Goal: Task Accomplishment & Management: Use online tool/utility

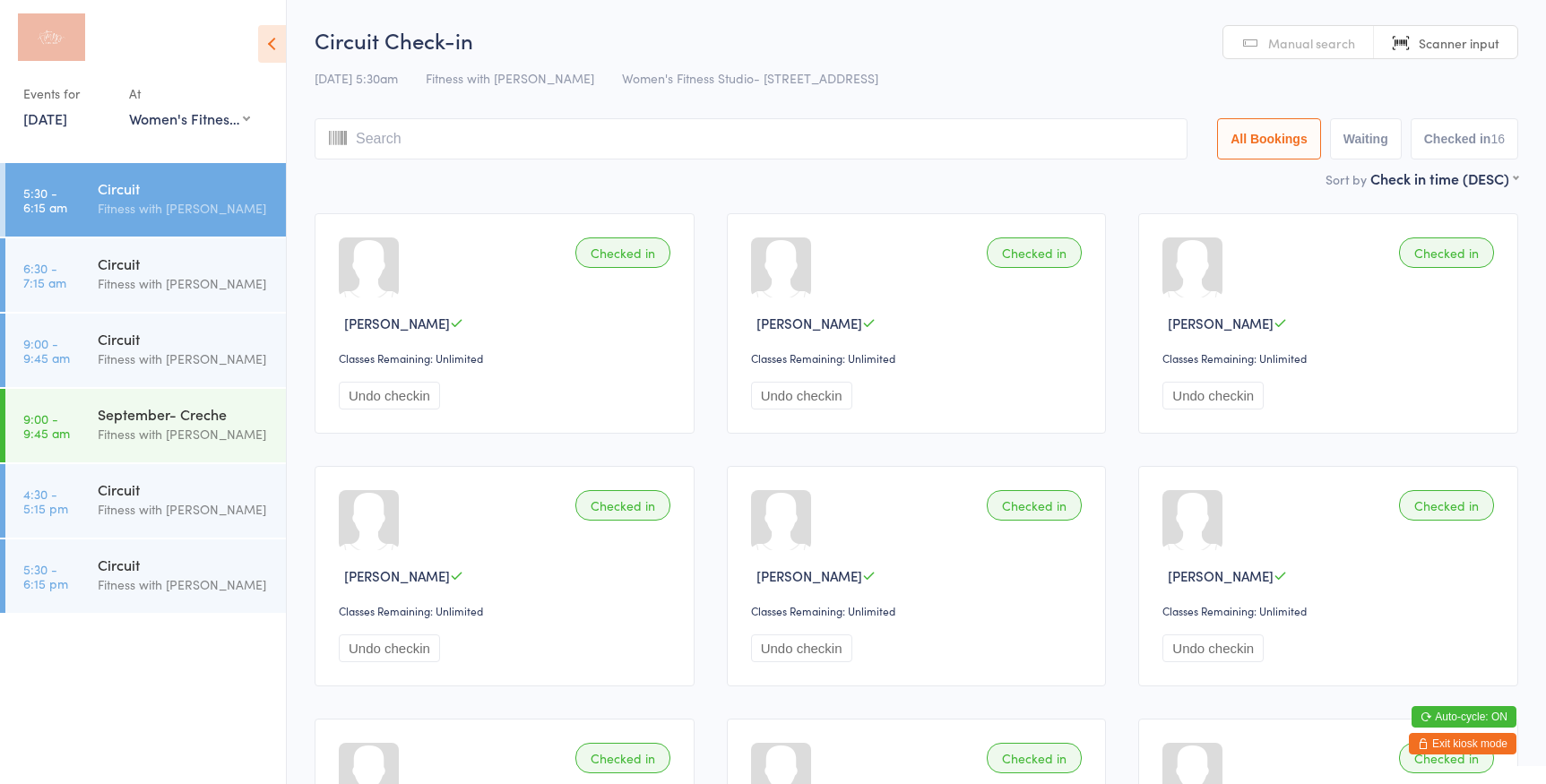
select select "0"
click at [38, 261] on time "6:30 - 7:15 am" at bounding box center [44, 275] width 43 height 28
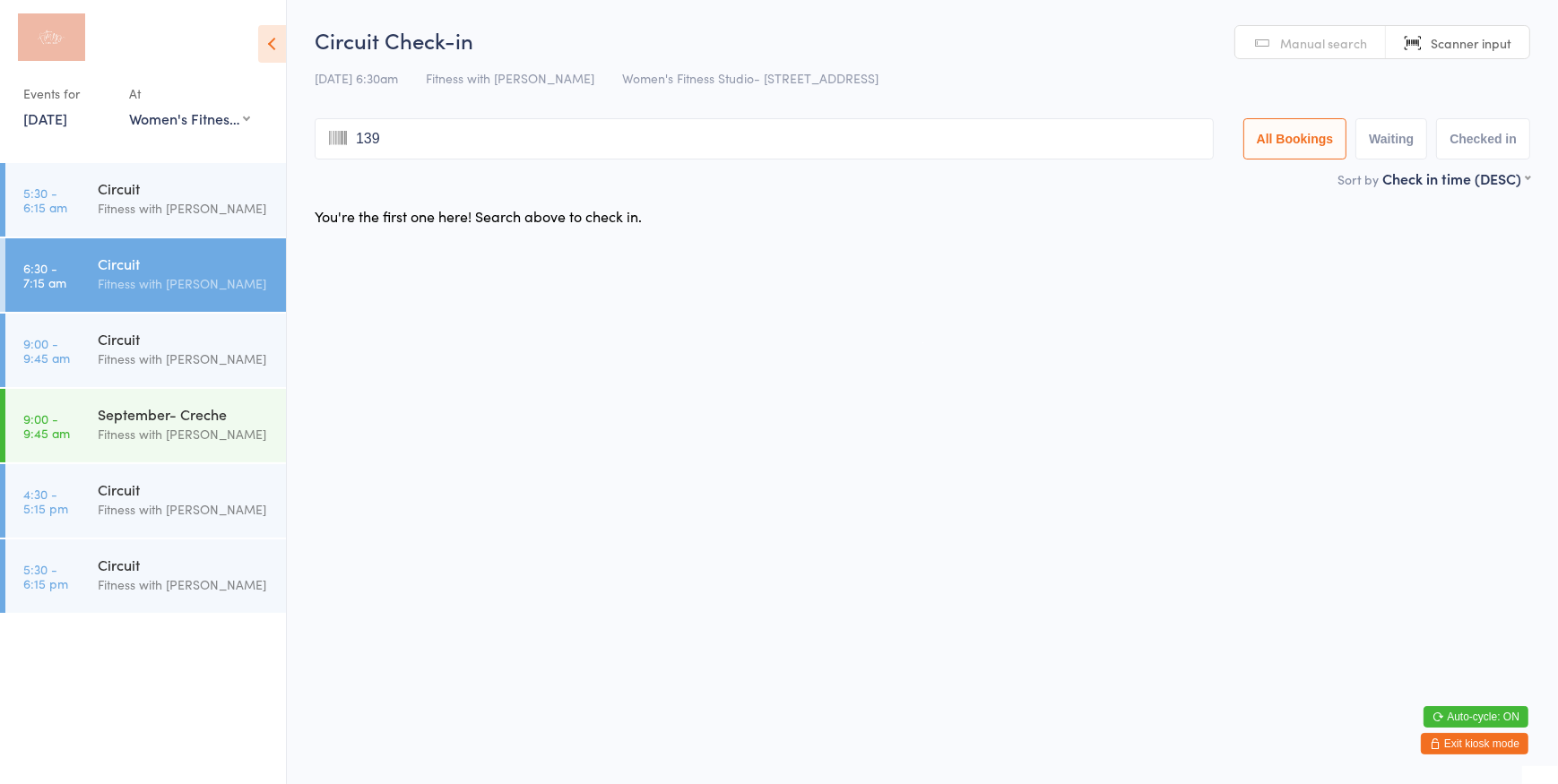
type input "1394"
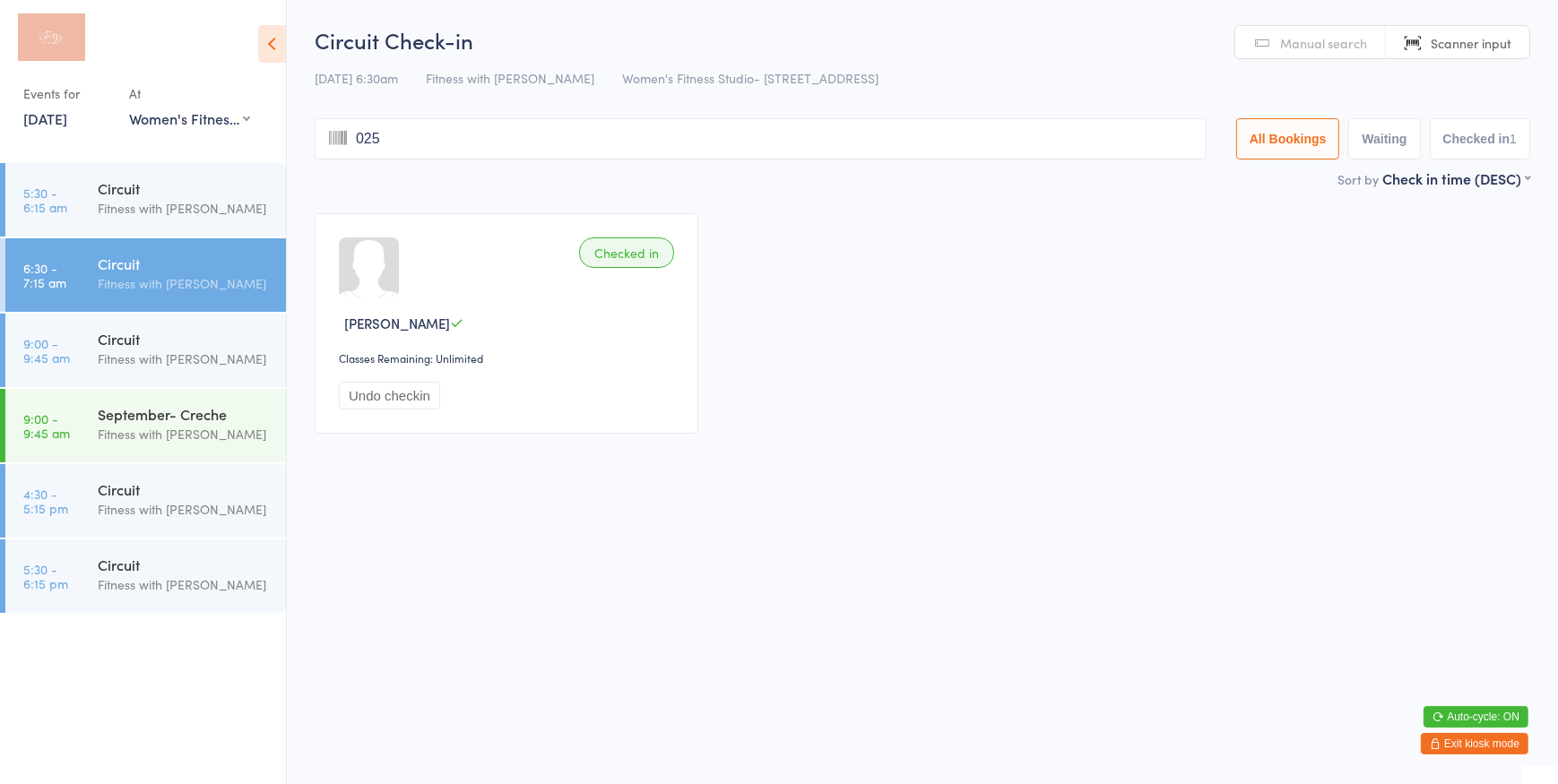
type input "0257"
type input "4125"
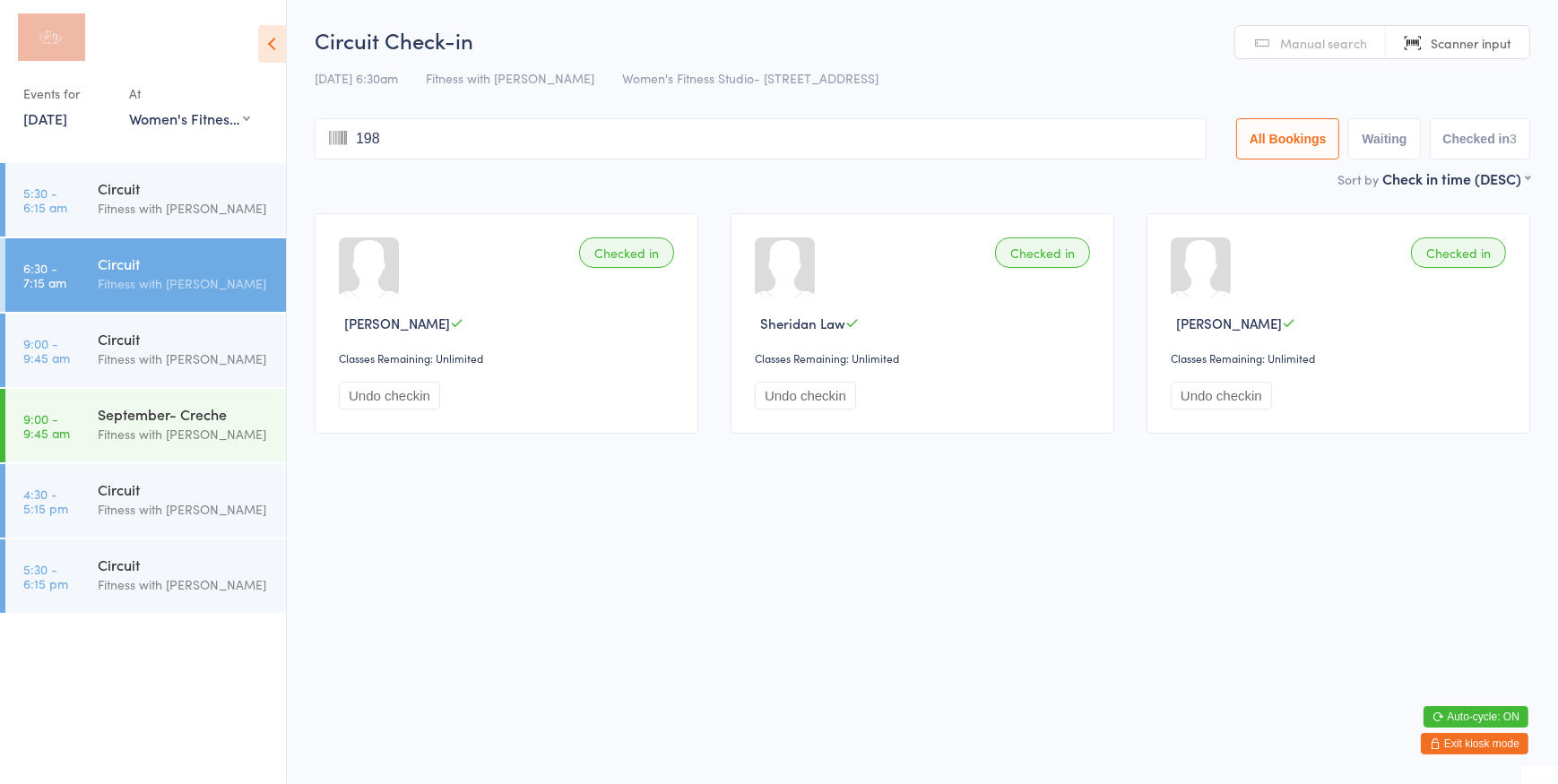
type input "1987"
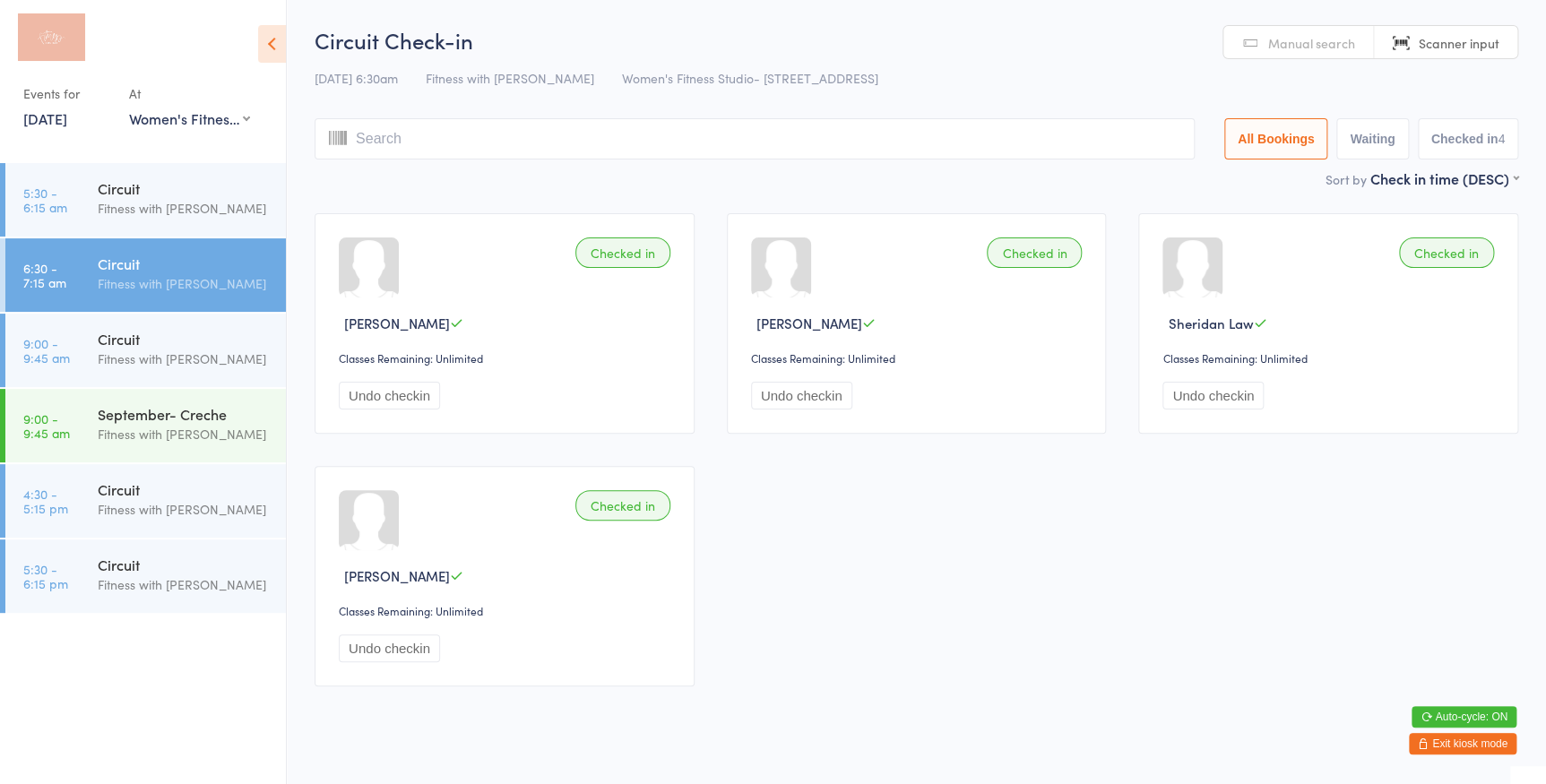
click at [1332, 51] on span "Manual search" at bounding box center [1311, 43] width 87 height 18
click at [592, 137] on input "search" at bounding box center [754, 138] width 880 height 41
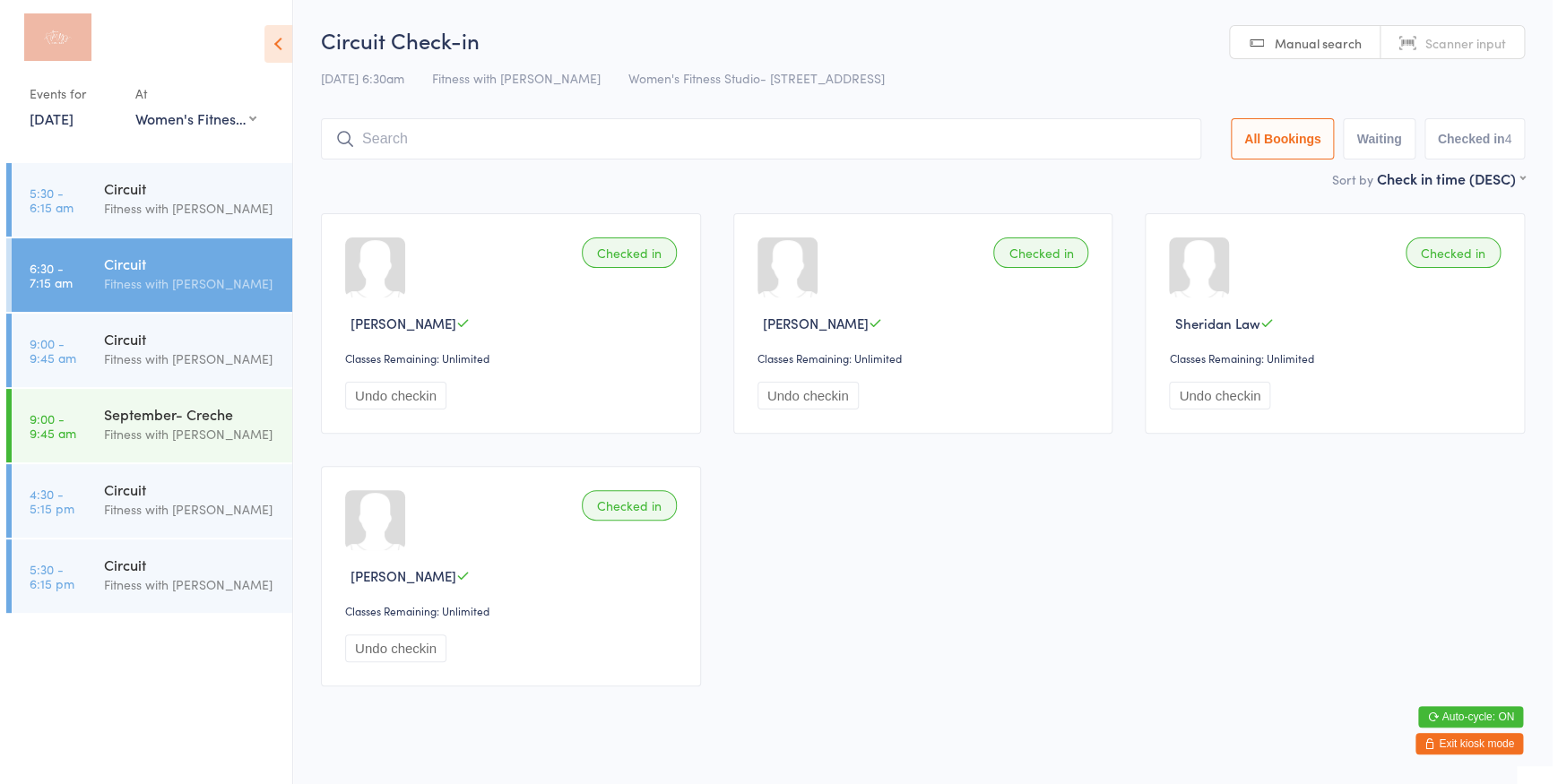
scroll to position [27, 0]
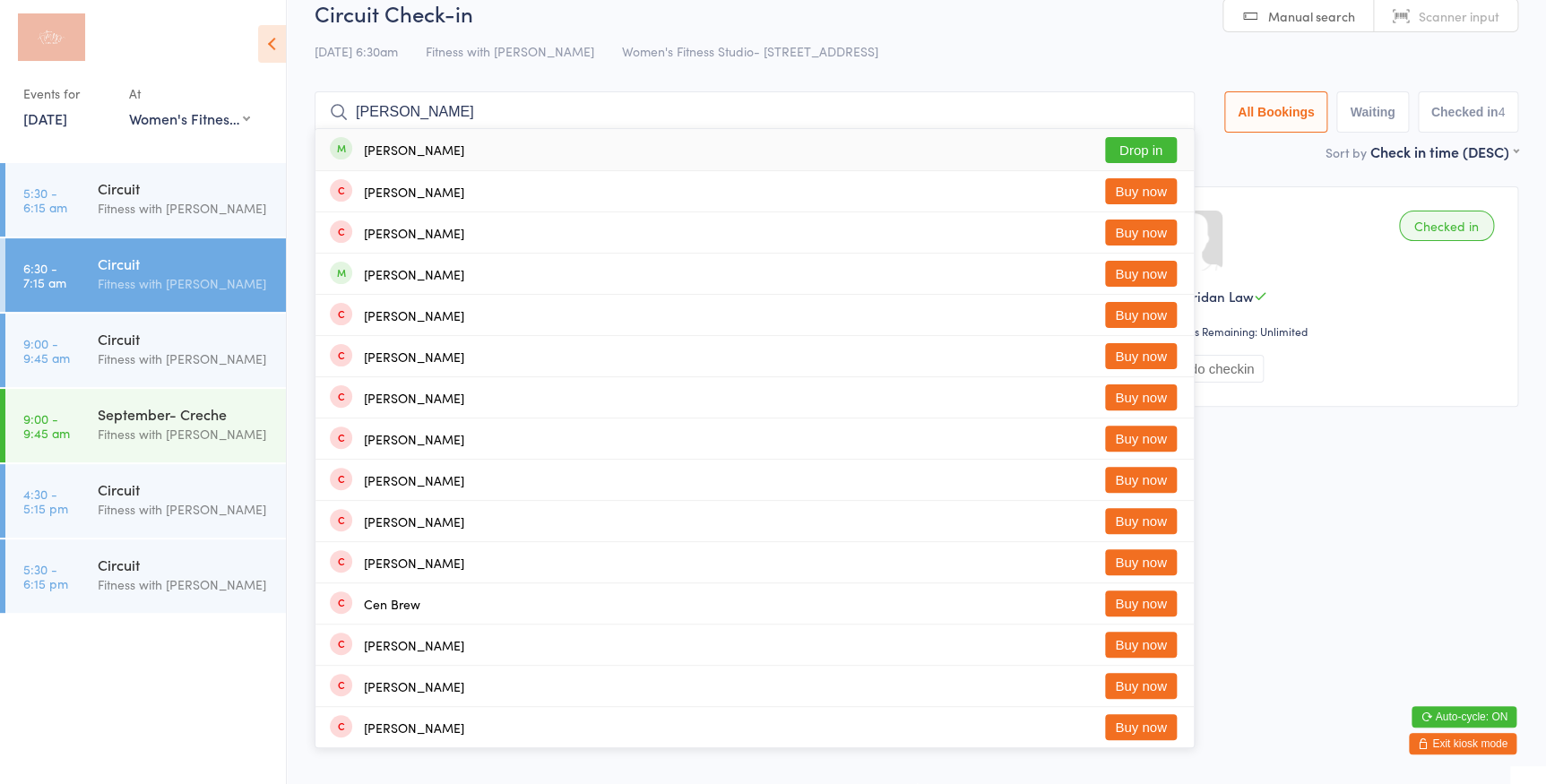
type input "[PERSON_NAME]"
click at [1140, 147] on button "Drop in" at bounding box center [1141, 150] width 71 height 26
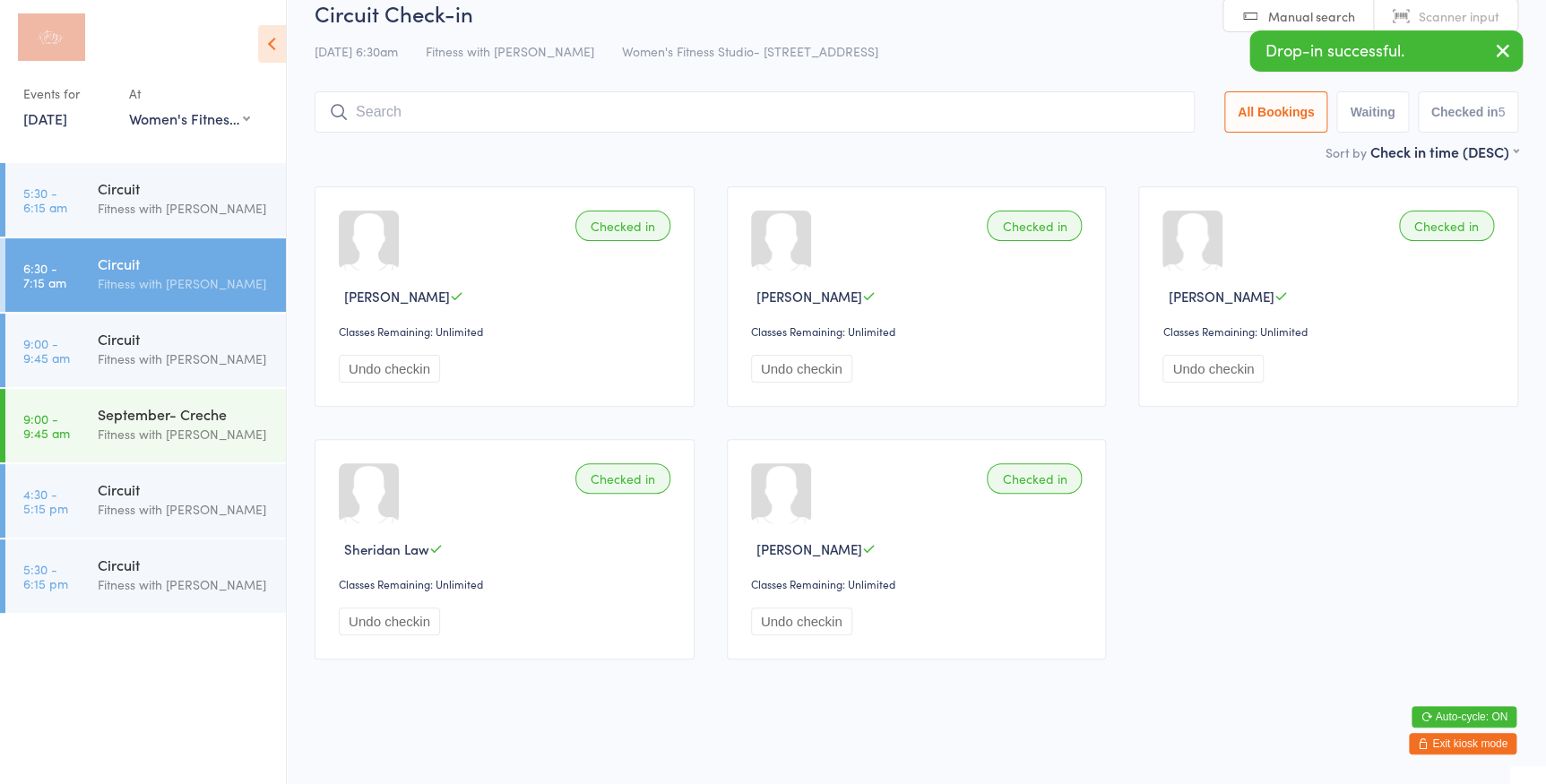
click at [683, 111] on input "search" at bounding box center [754, 112] width 880 height 41
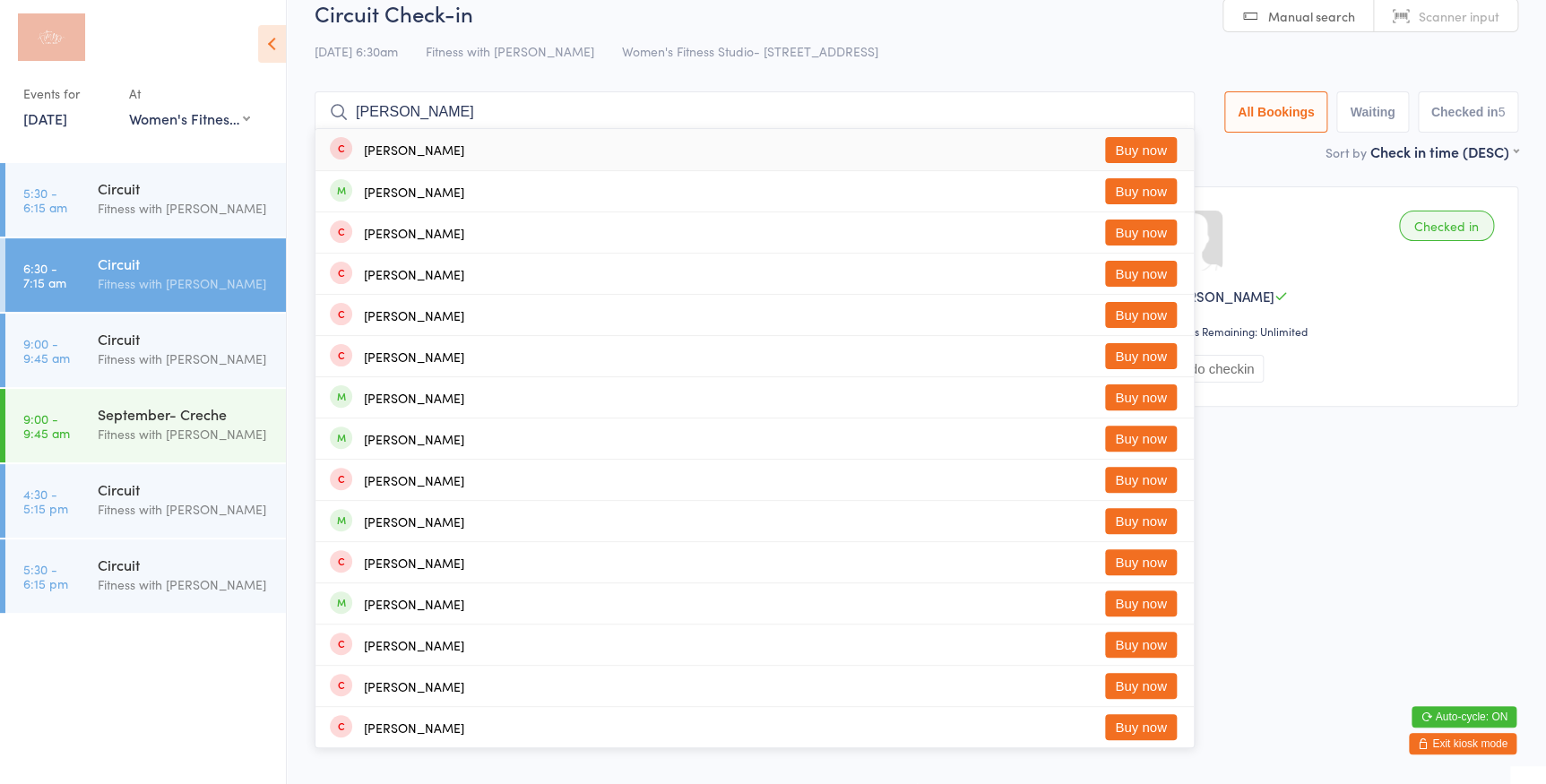
type input "[PERSON_NAME]"
click at [1135, 147] on button "Buy now" at bounding box center [1141, 150] width 71 height 26
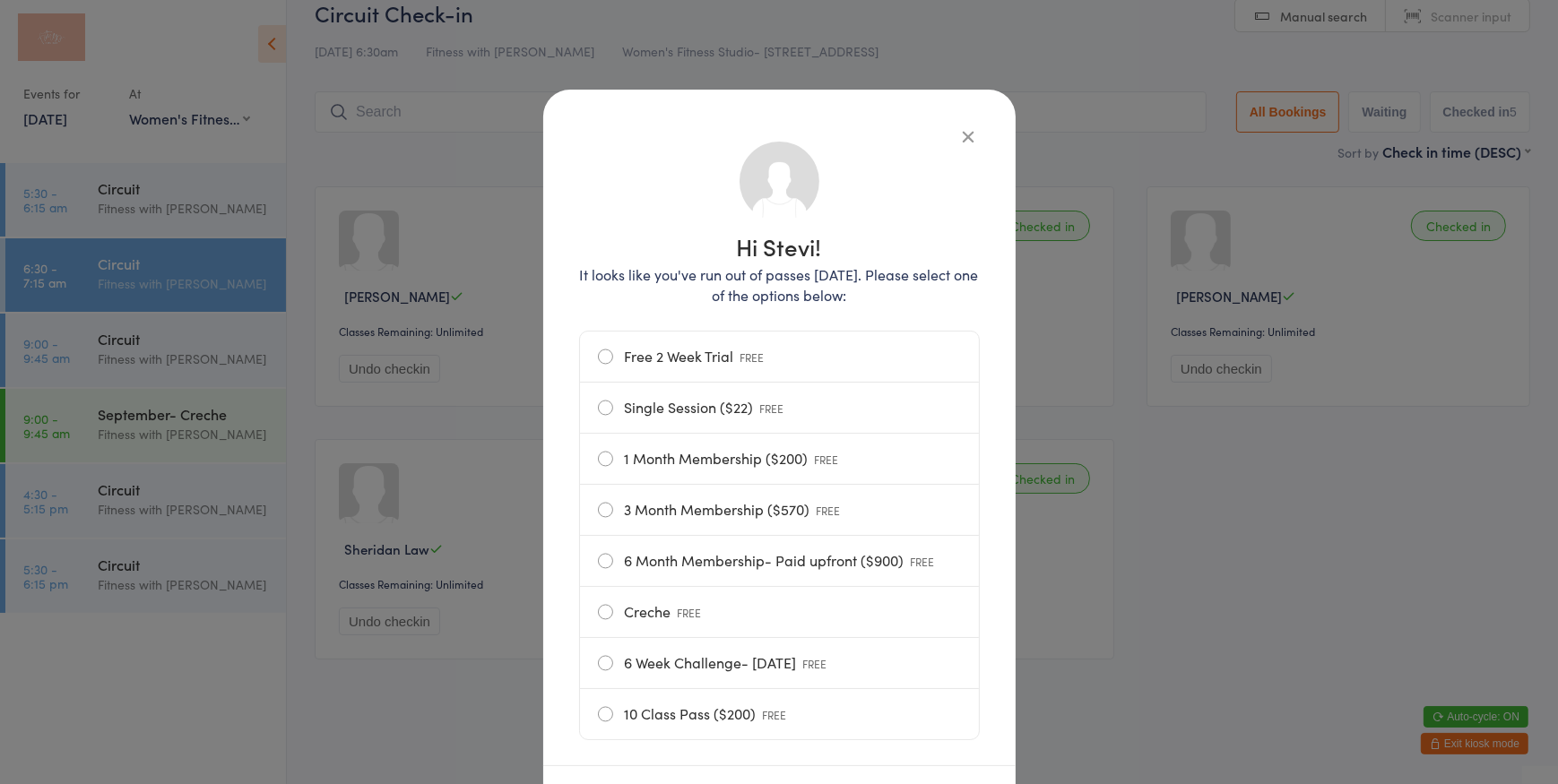
click at [606, 358] on label "Free 2 Week Trial FREE" at bounding box center [779, 356] width 363 height 50
click at [0, 0] on input "Free 2 Week Trial FREE" at bounding box center [0, 0] width 0 height 0
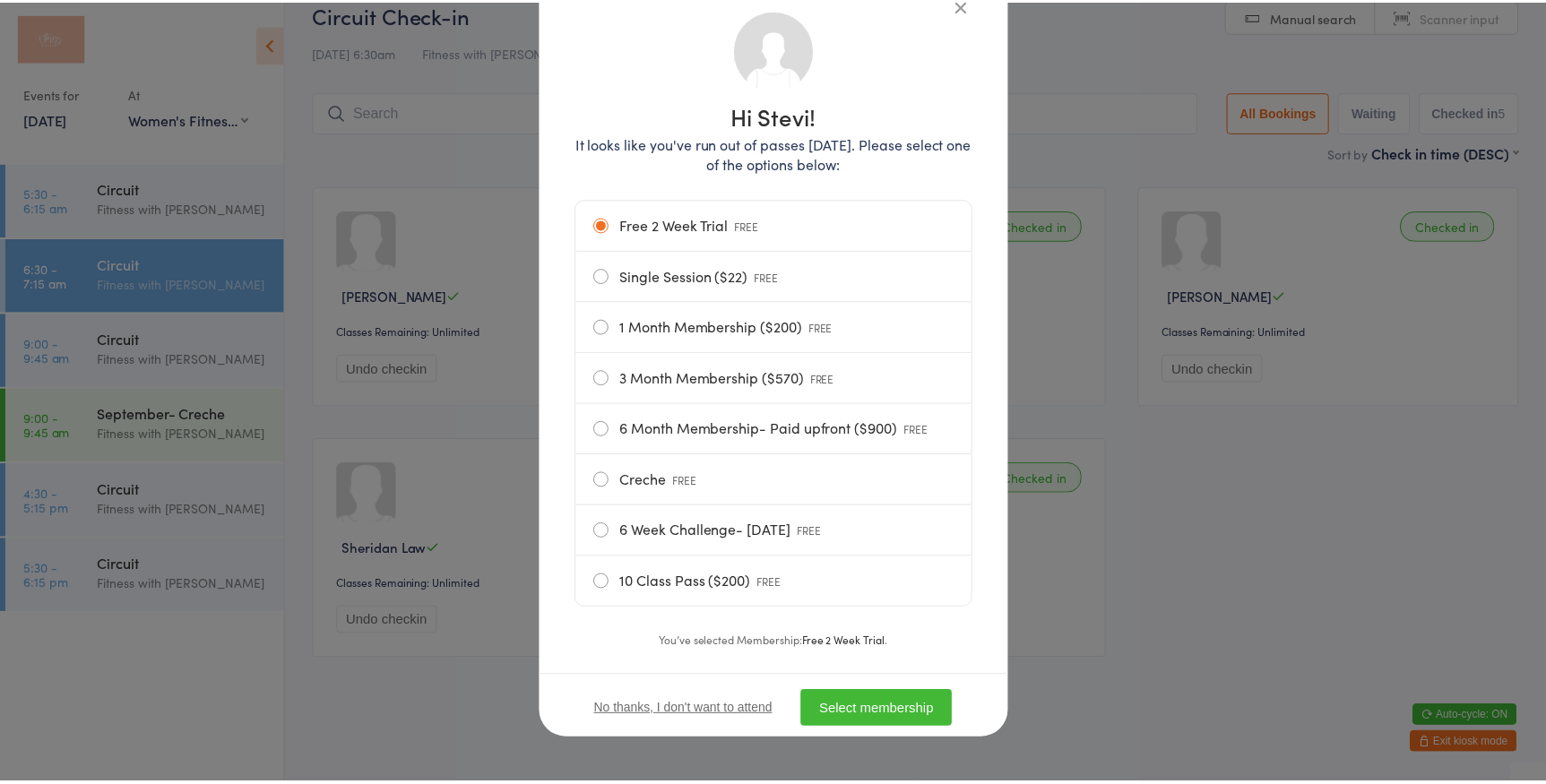
scroll to position [137, 0]
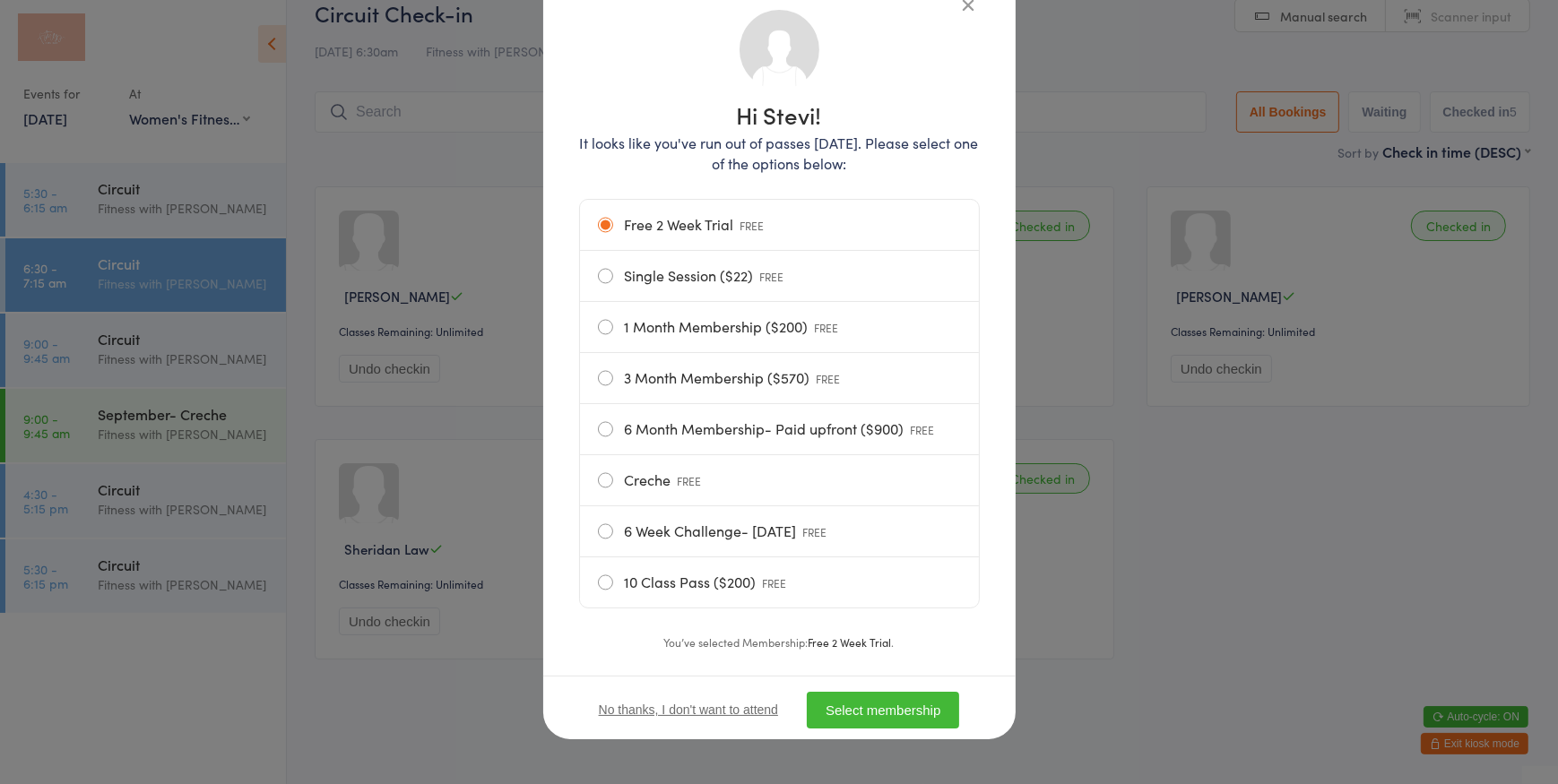
click at [875, 702] on button "Select membership" at bounding box center [883, 710] width 152 height 37
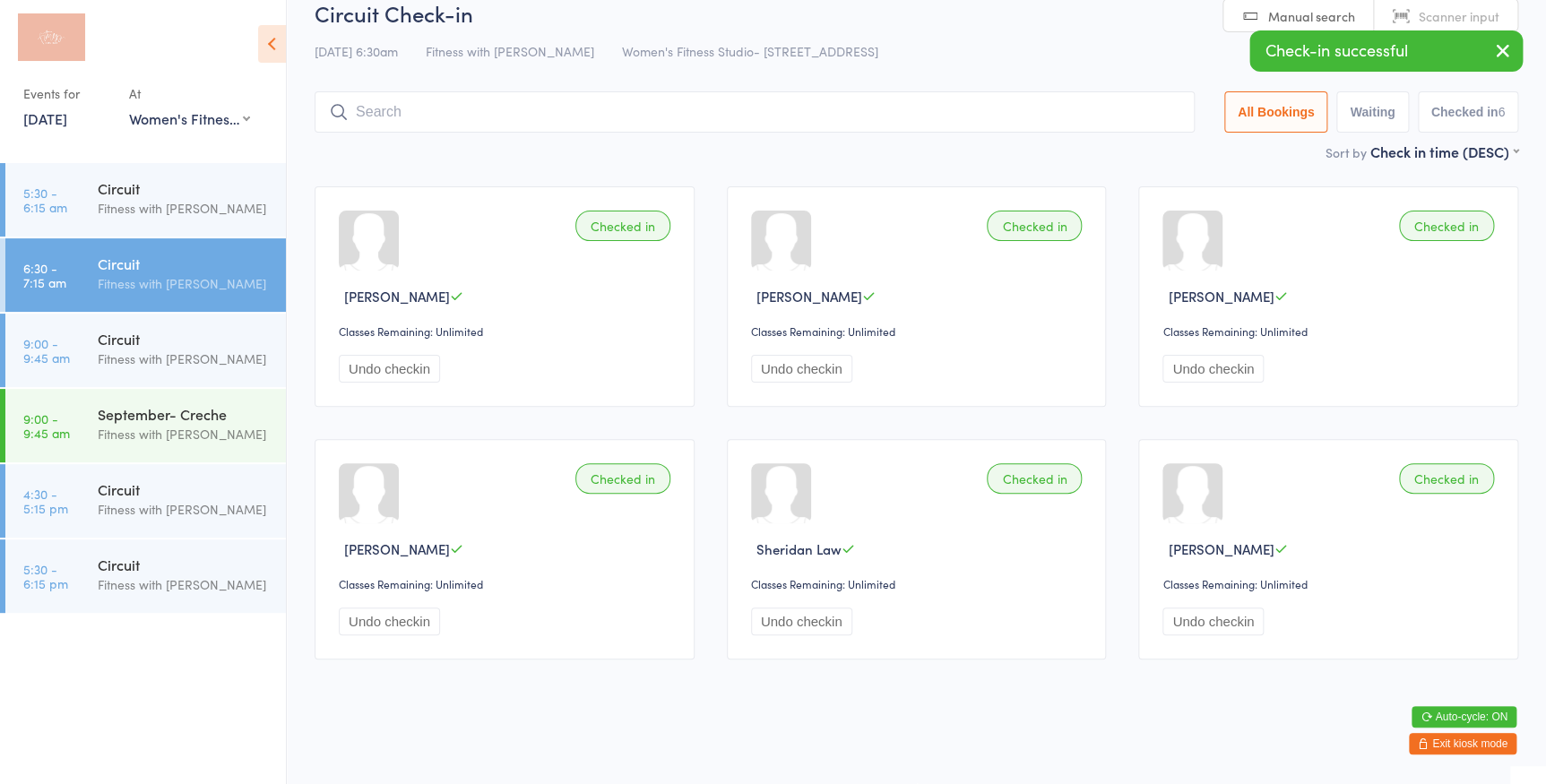
click at [1499, 45] on icon "button" at bounding box center [1502, 50] width 21 height 22
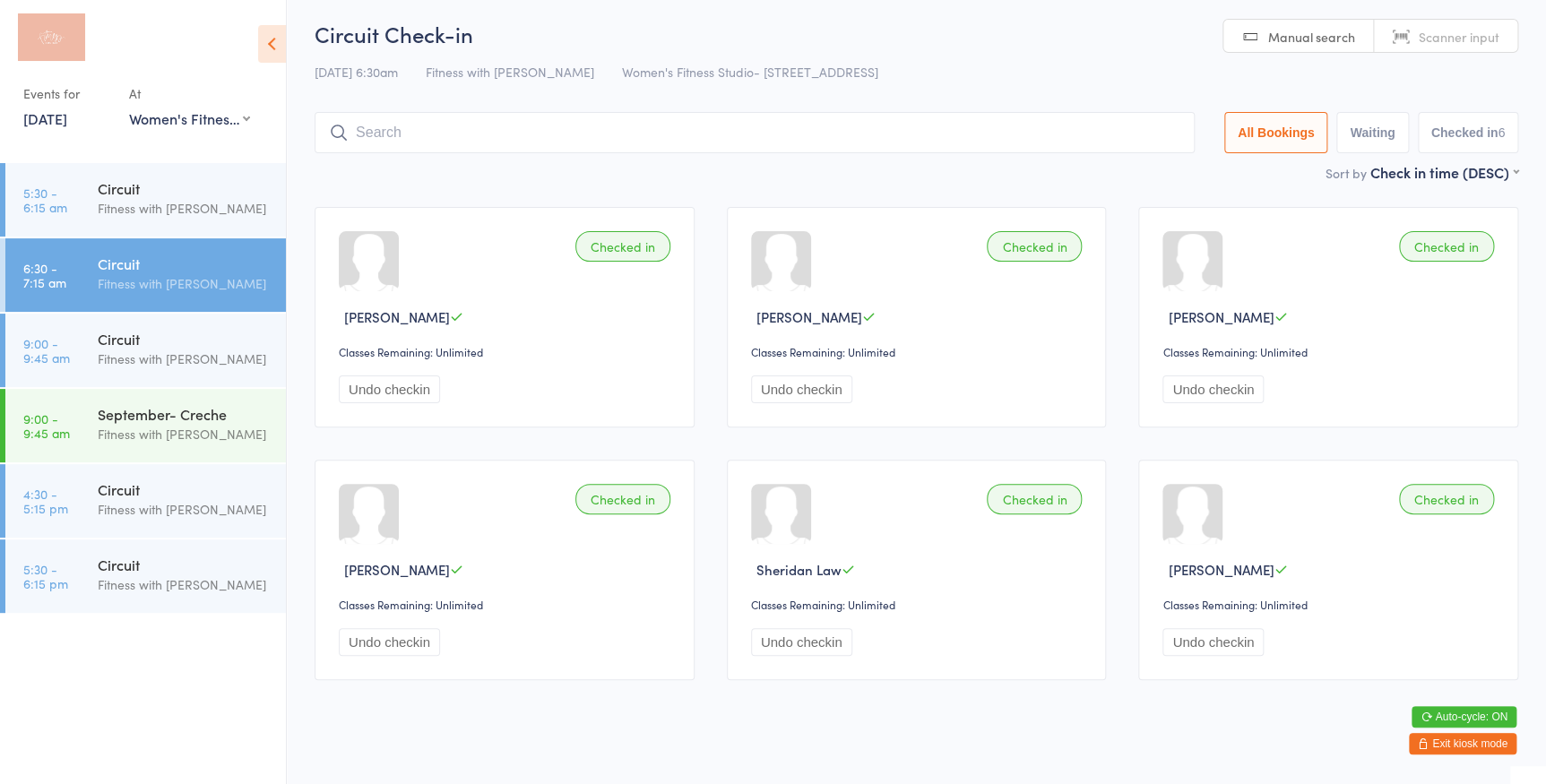
scroll to position [0, 0]
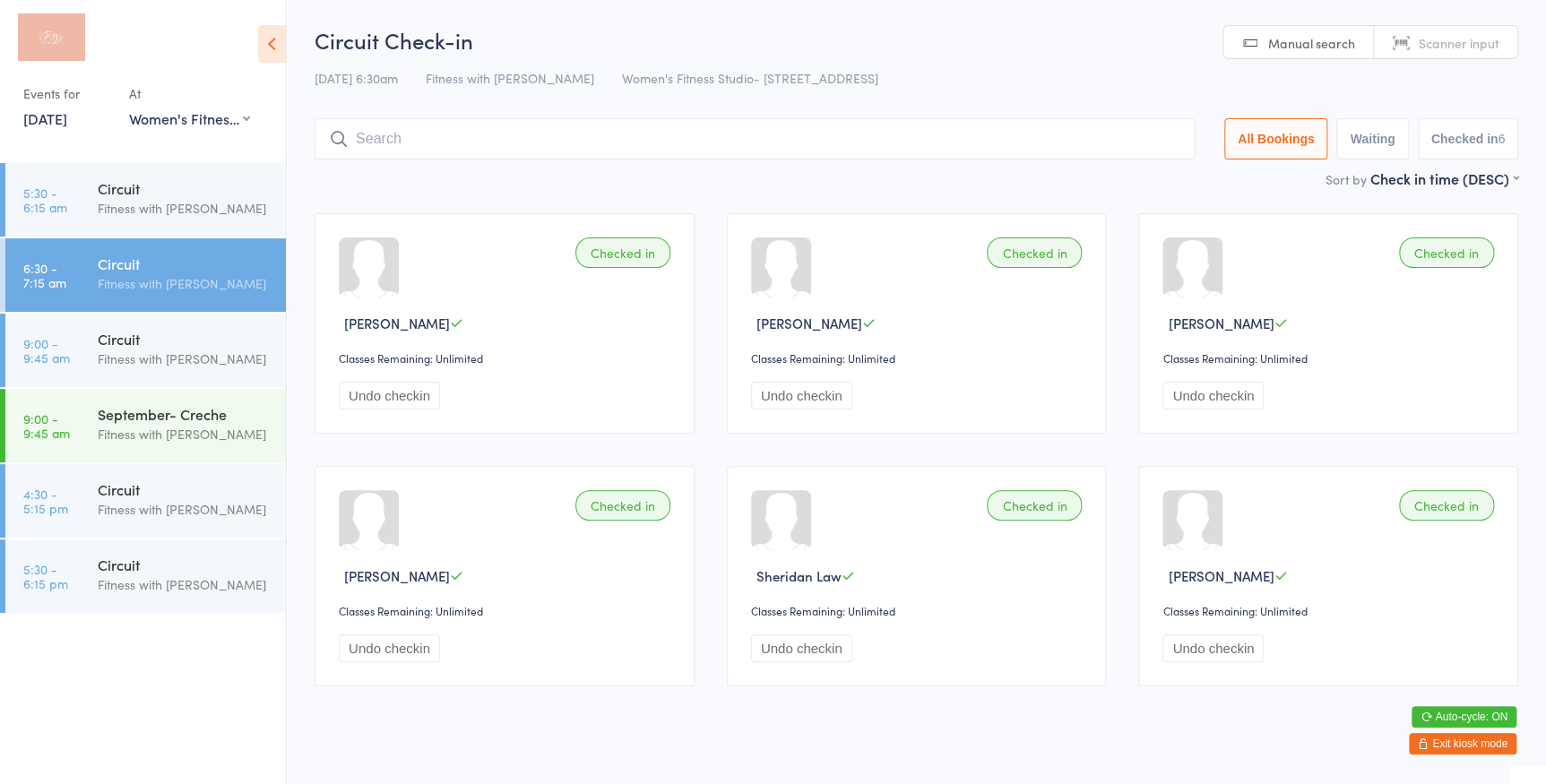
click at [1460, 47] on span "Scanner input" at bounding box center [1459, 43] width 81 height 18
click at [368, 145] on input "search" at bounding box center [754, 138] width 880 height 41
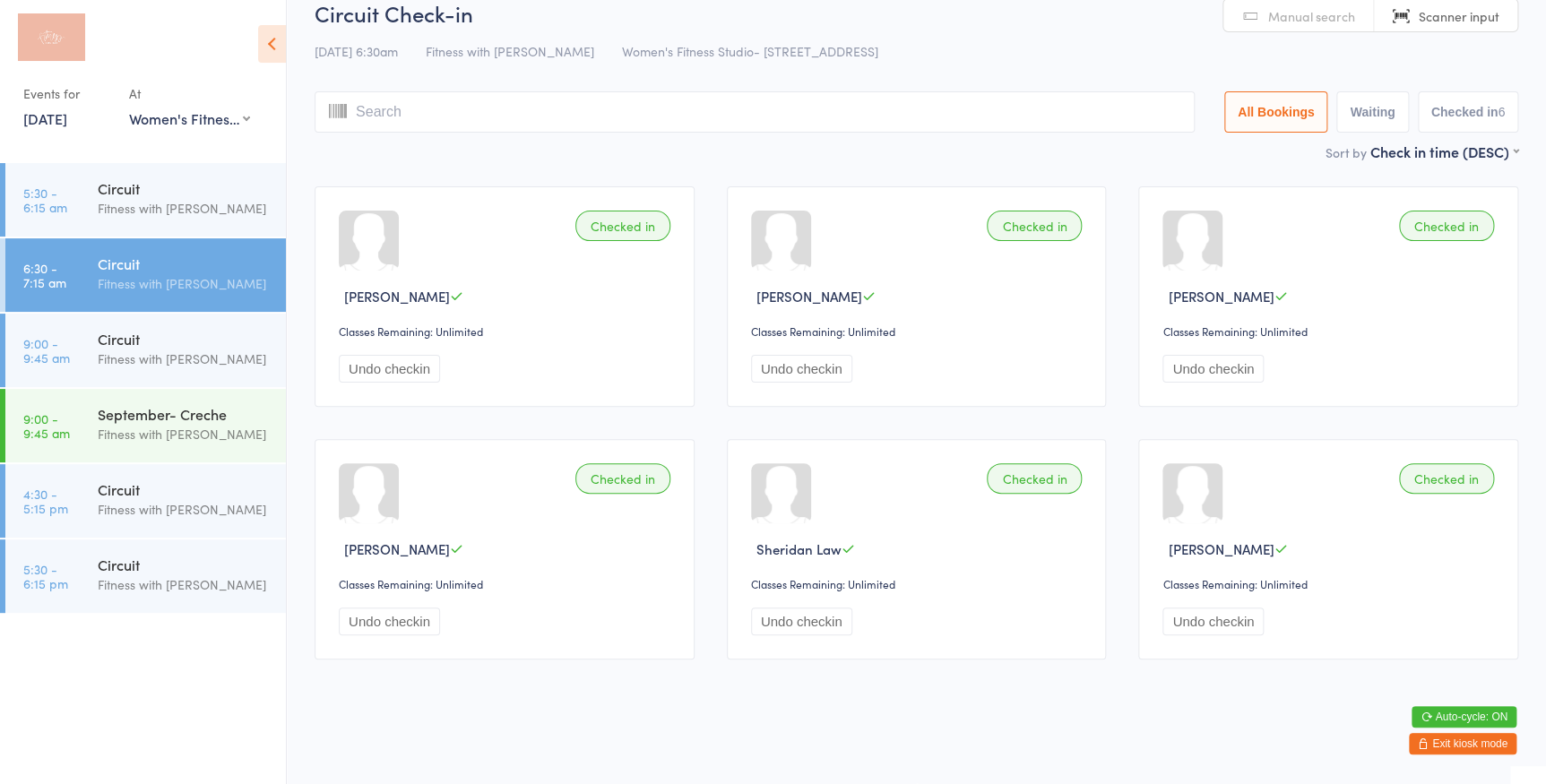
click at [1297, 21] on span "Manual search" at bounding box center [1311, 16] width 87 height 18
click at [806, 113] on input "search" at bounding box center [754, 112] width 880 height 41
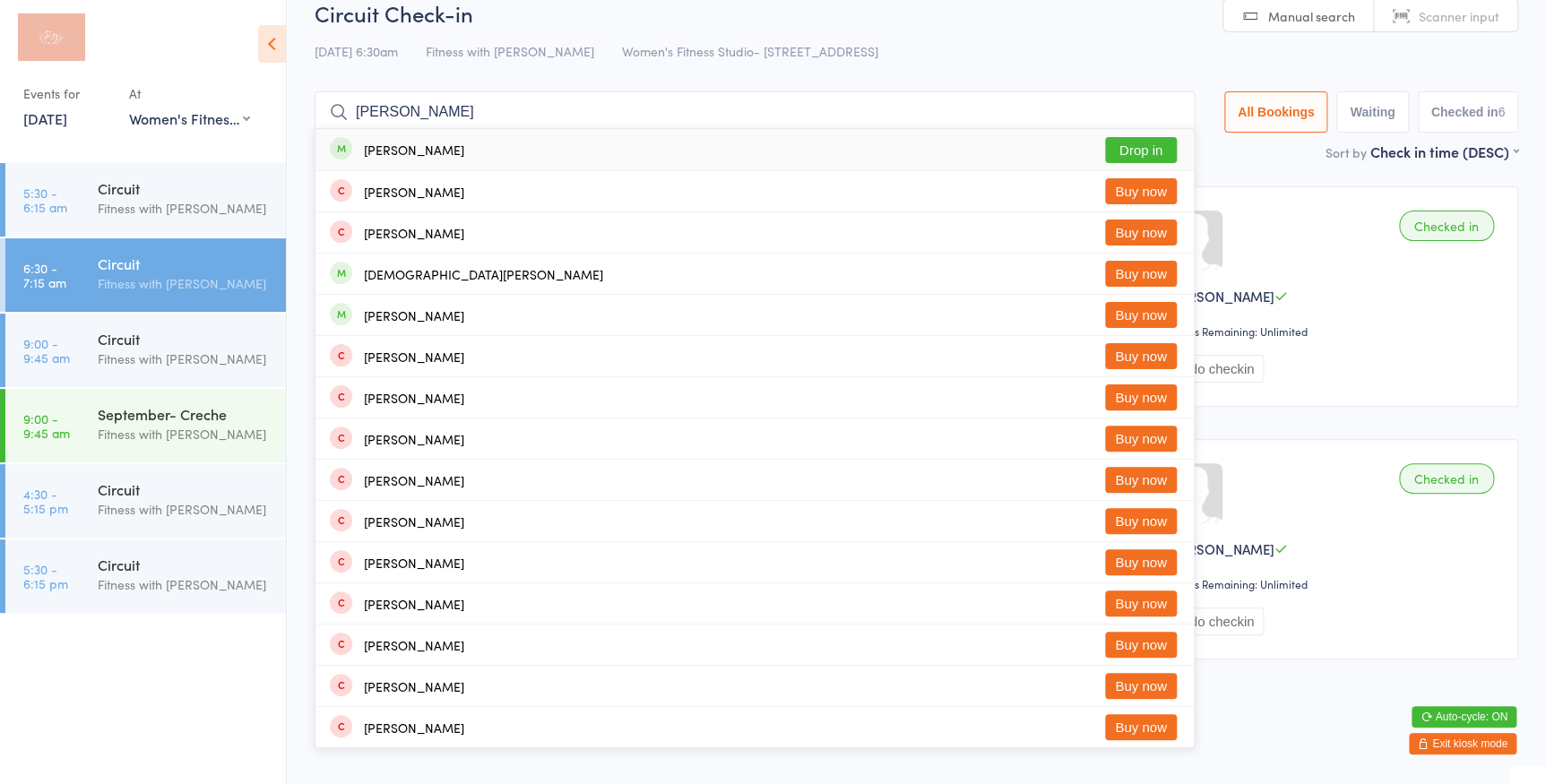
type input "[PERSON_NAME]"
click at [1148, 145] on button "Drop in" at bounding box center [1141, 150] width 71 height 26
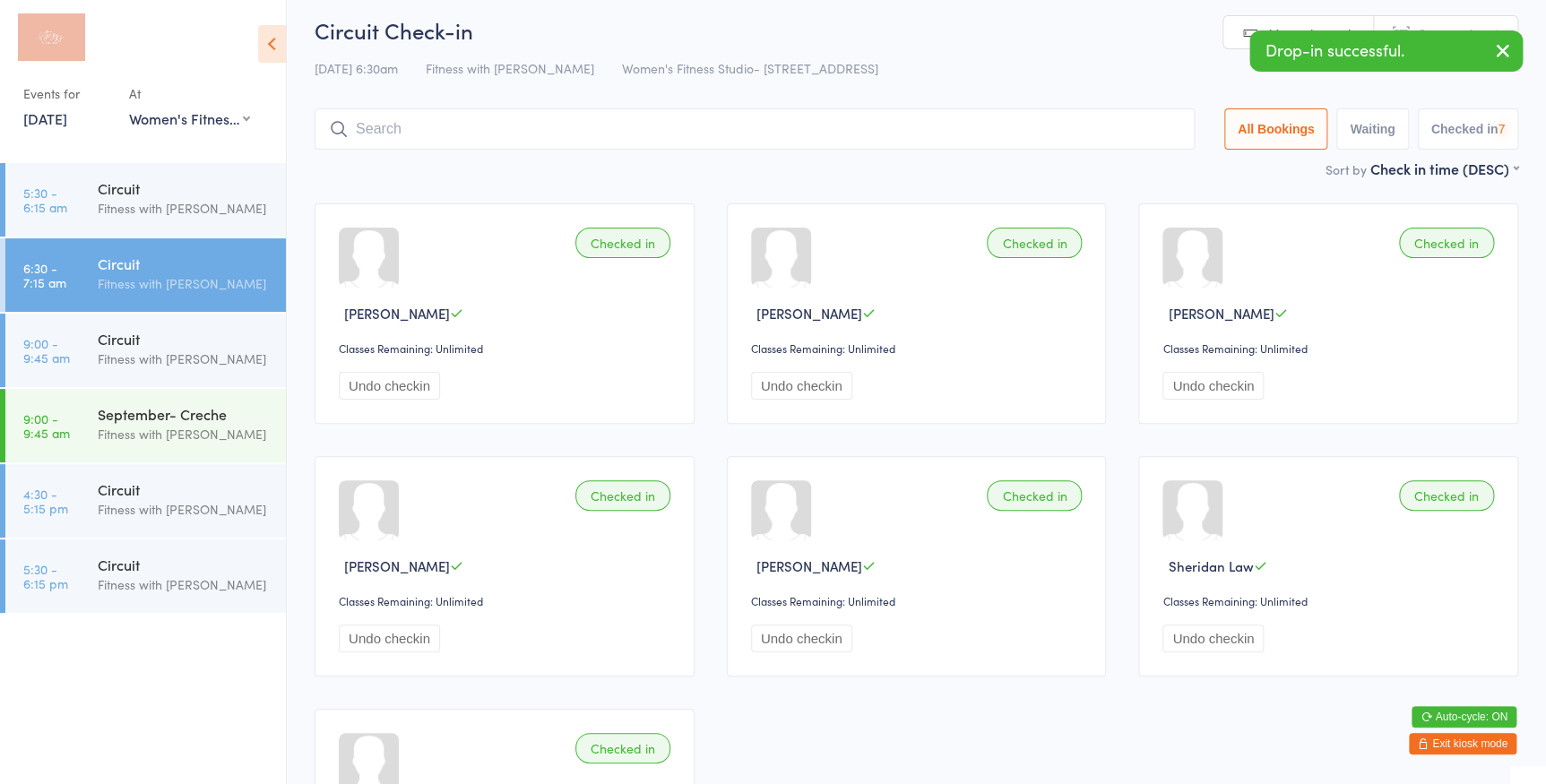
scroll to position [0, 0]
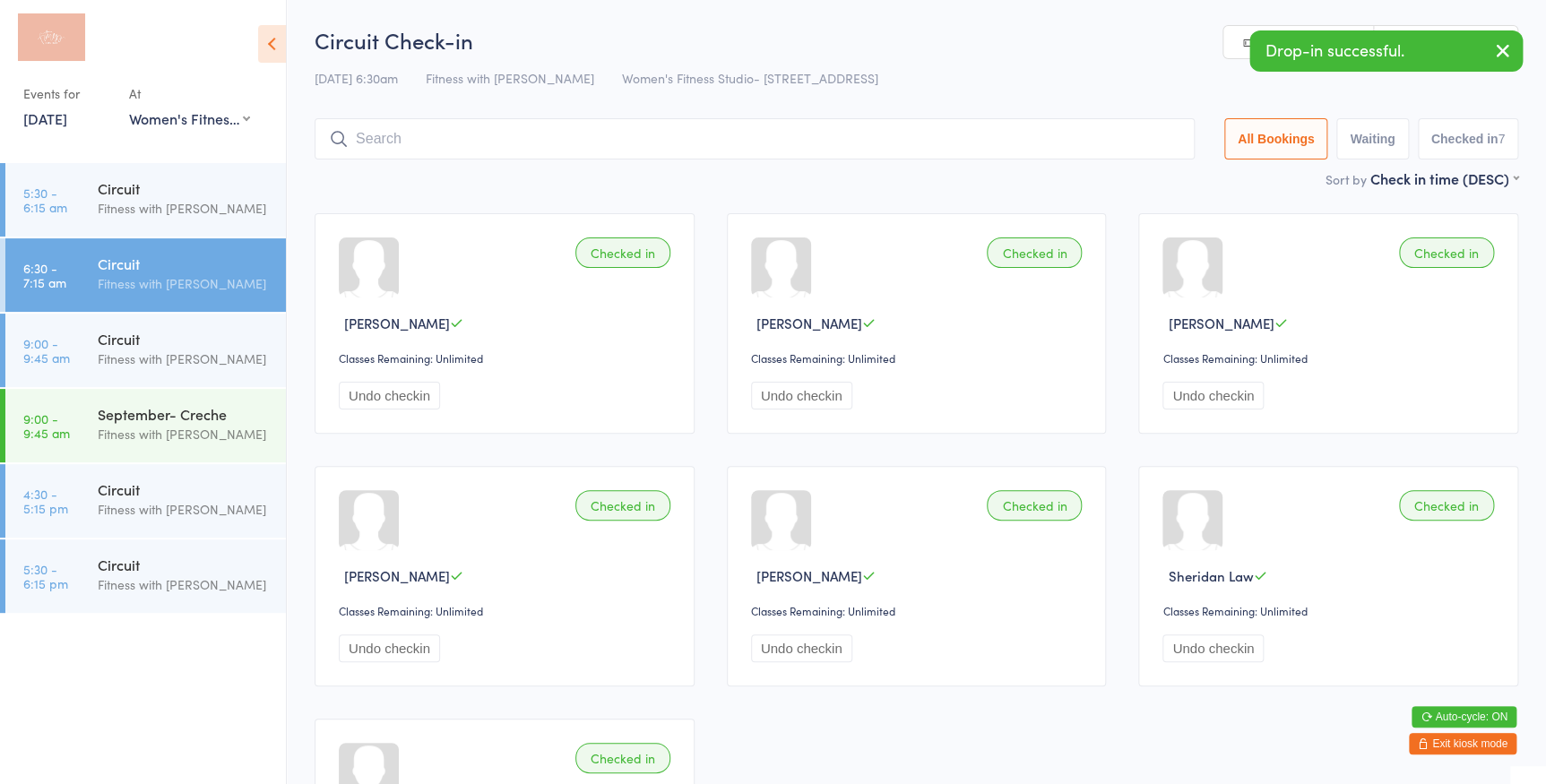
click at [1233, 46] on link "Manual search" at bounding box center [1299, 42] width 150 height 34
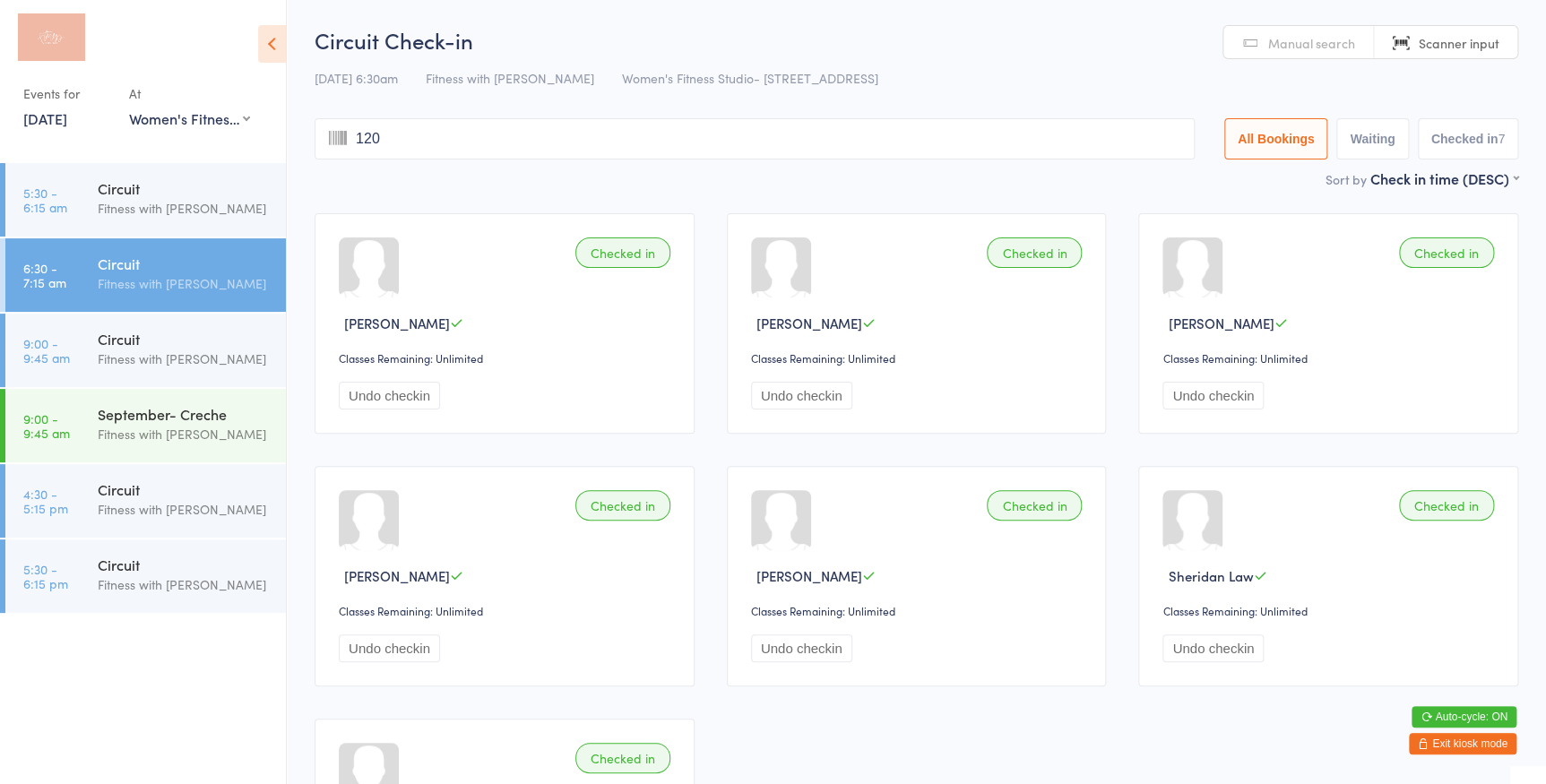
type input "1207"
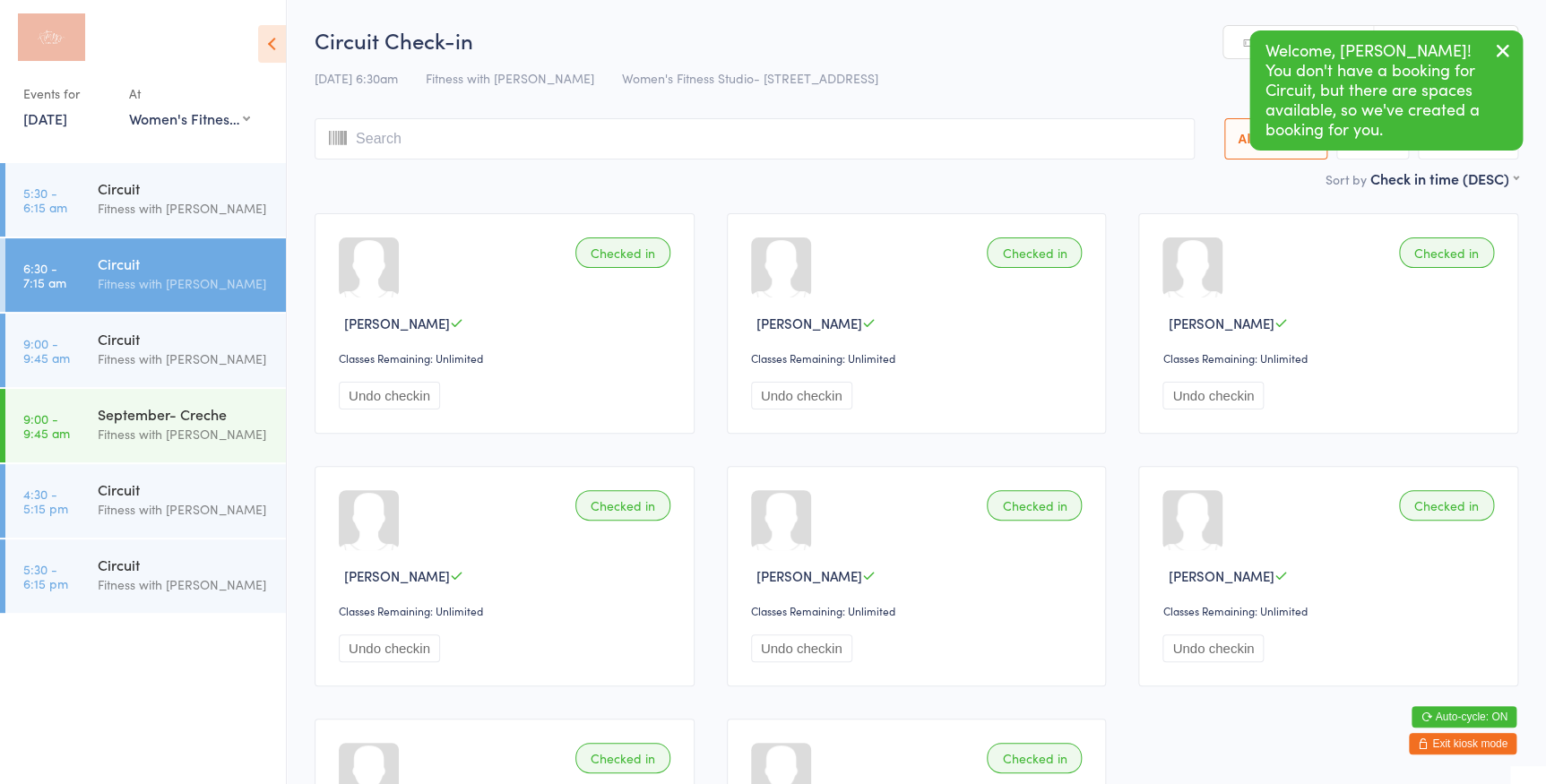
click at [1501, 44] on icon "button" at bounding box center [1502, 50] width 21 height 22
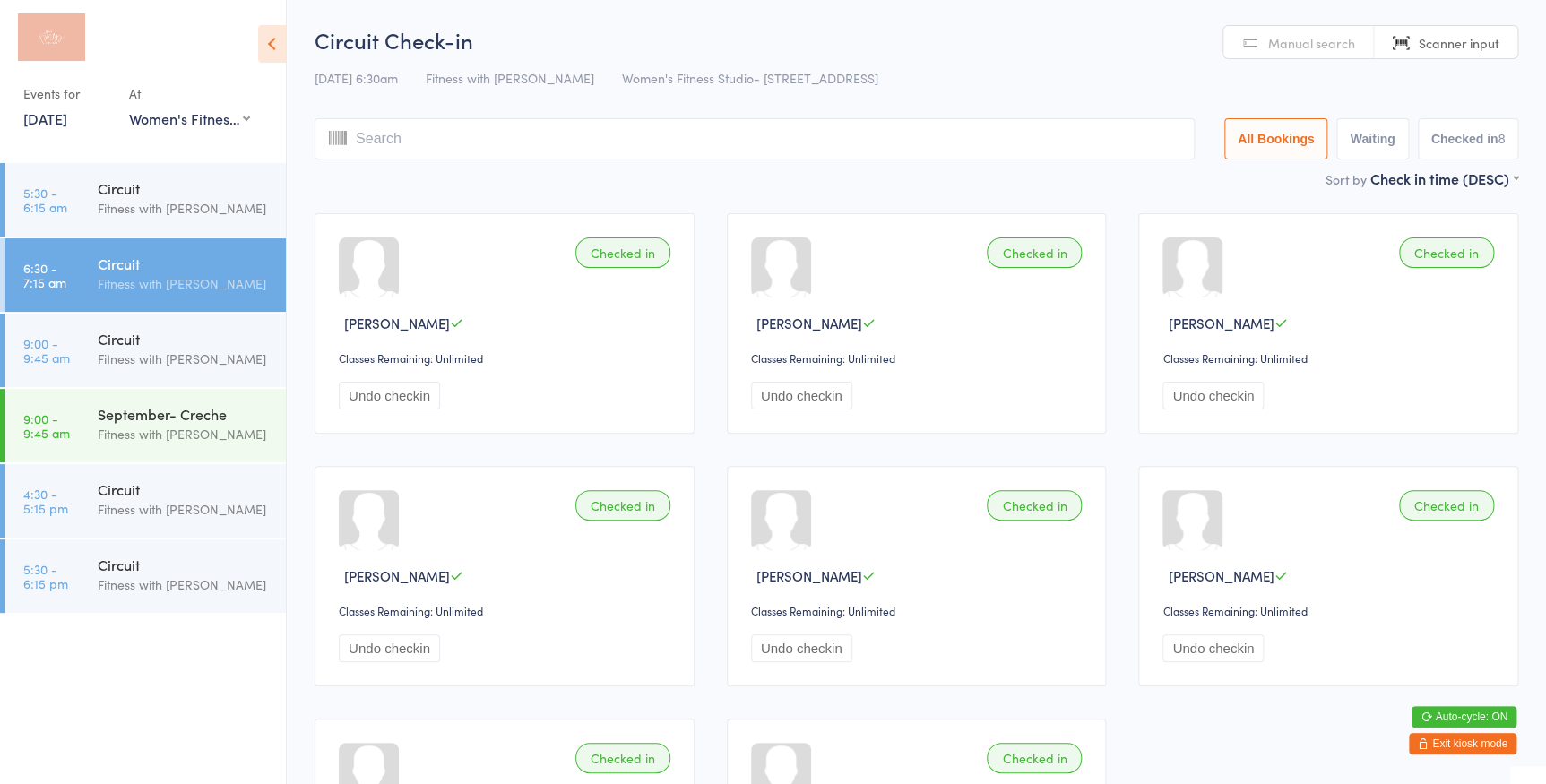
click at [1425, 53] on link "Scanner input" at bounding box center [1445, 42] width 143 height 34
click at [970, 146] on input "search" at bounding box center [754, 138] width 880 height 41
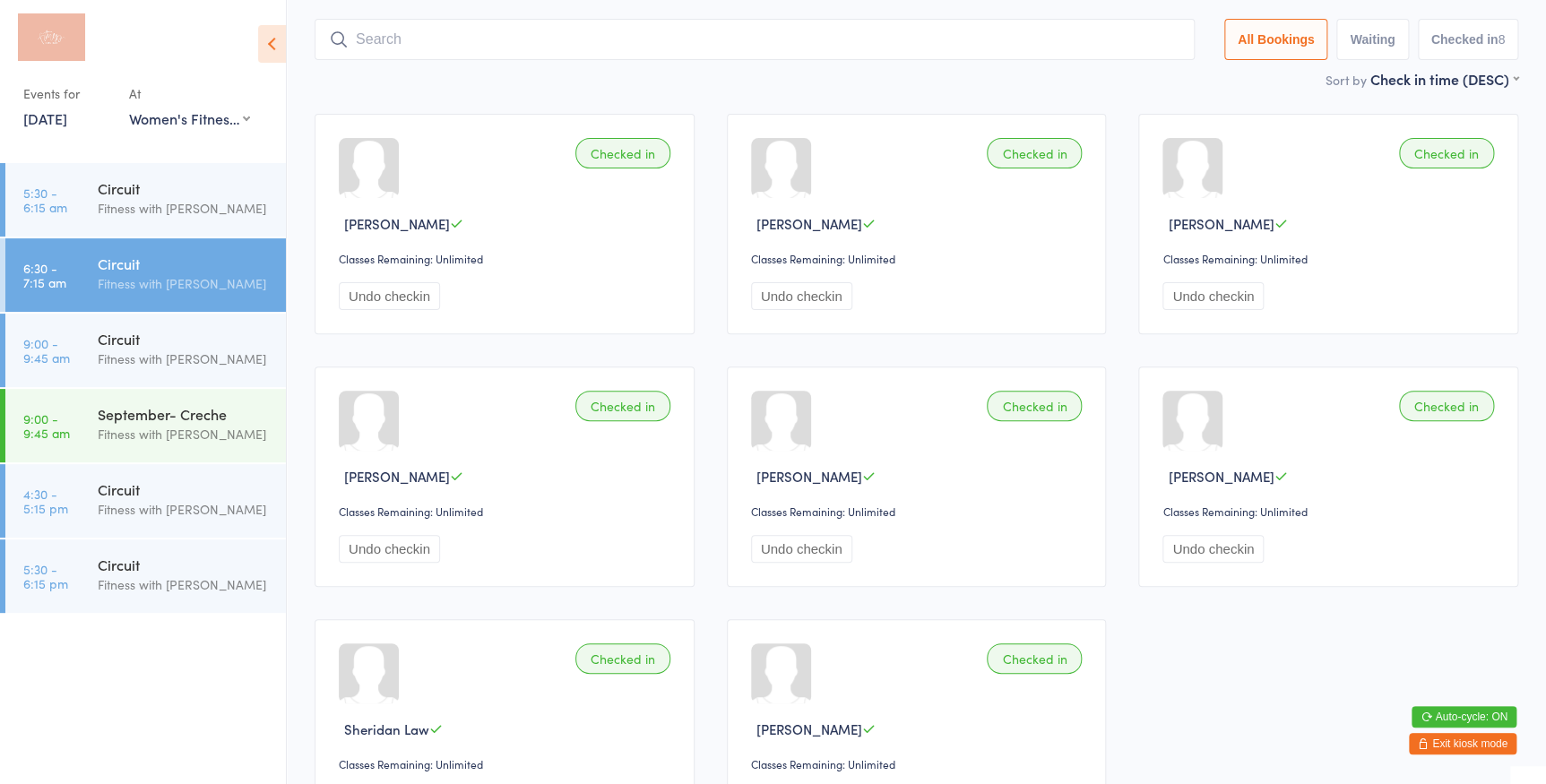
scroll to position [118, 0]
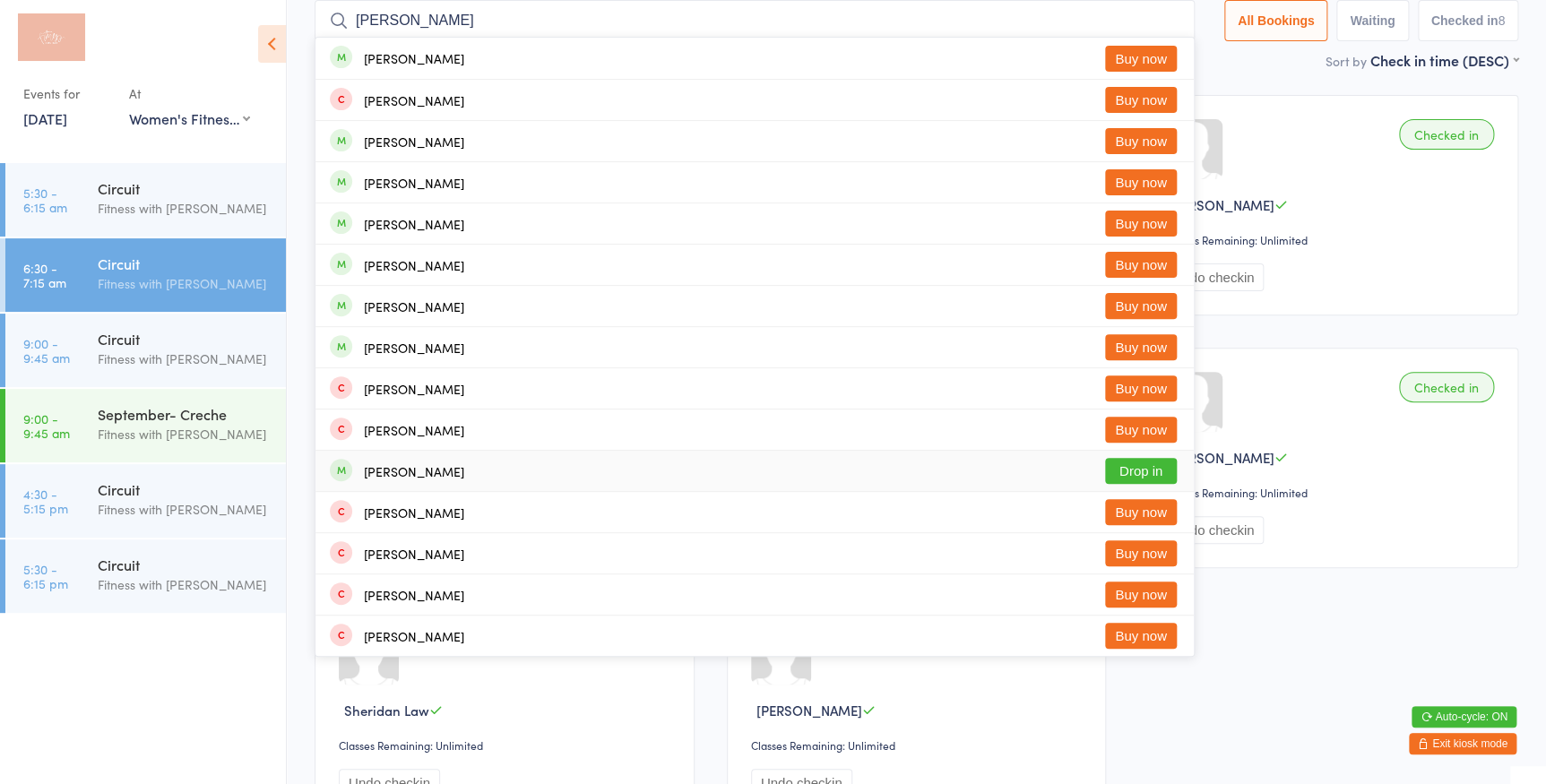
type input "[PERSON_NAME]"
click at [1130, 469] on button "Drop in" at bounding box center [1141, 471] width 71 height 26
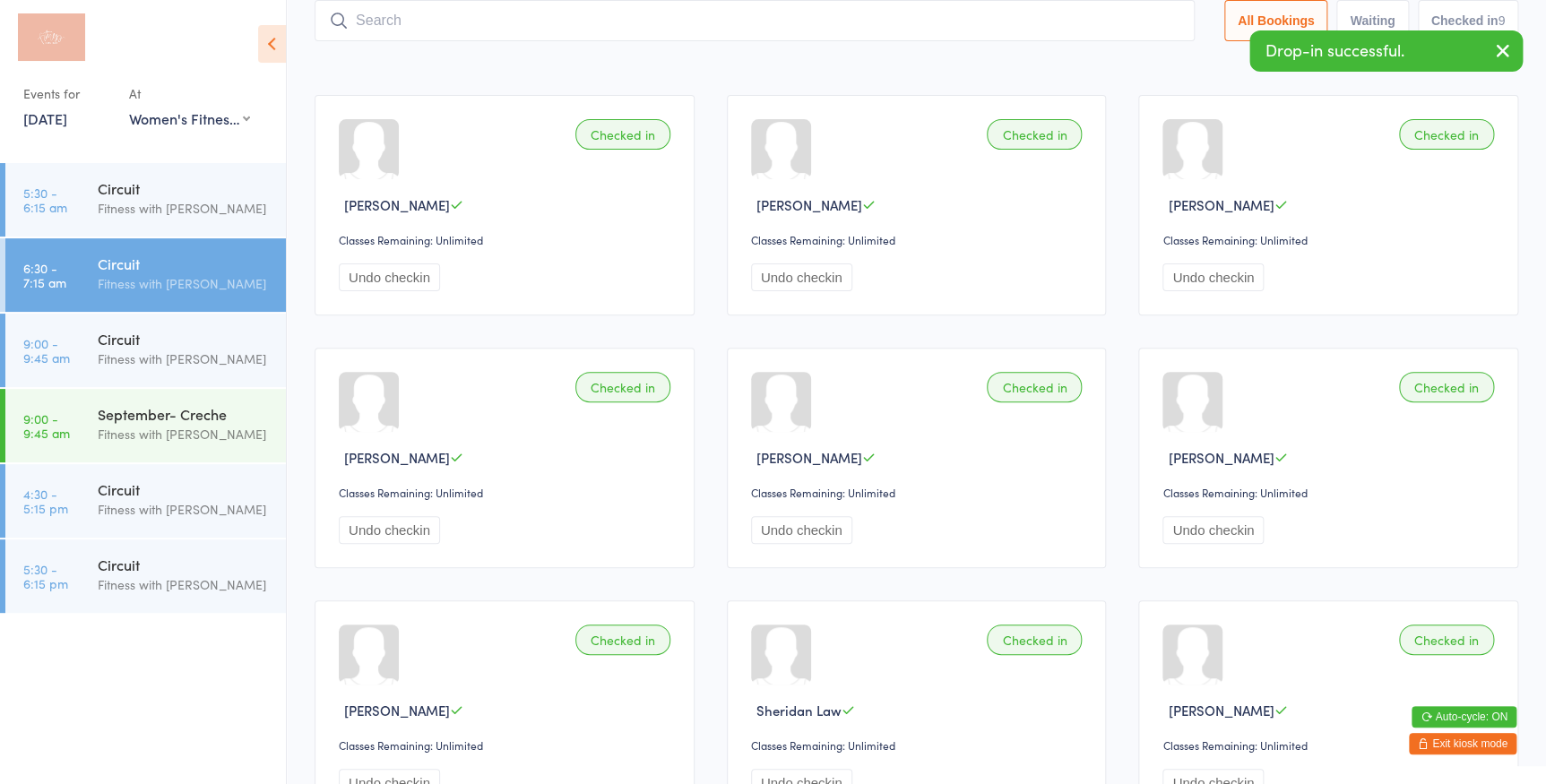
click at [1504, 56] on icon "button" at bounding box center [1502, 50] width 21 height 22
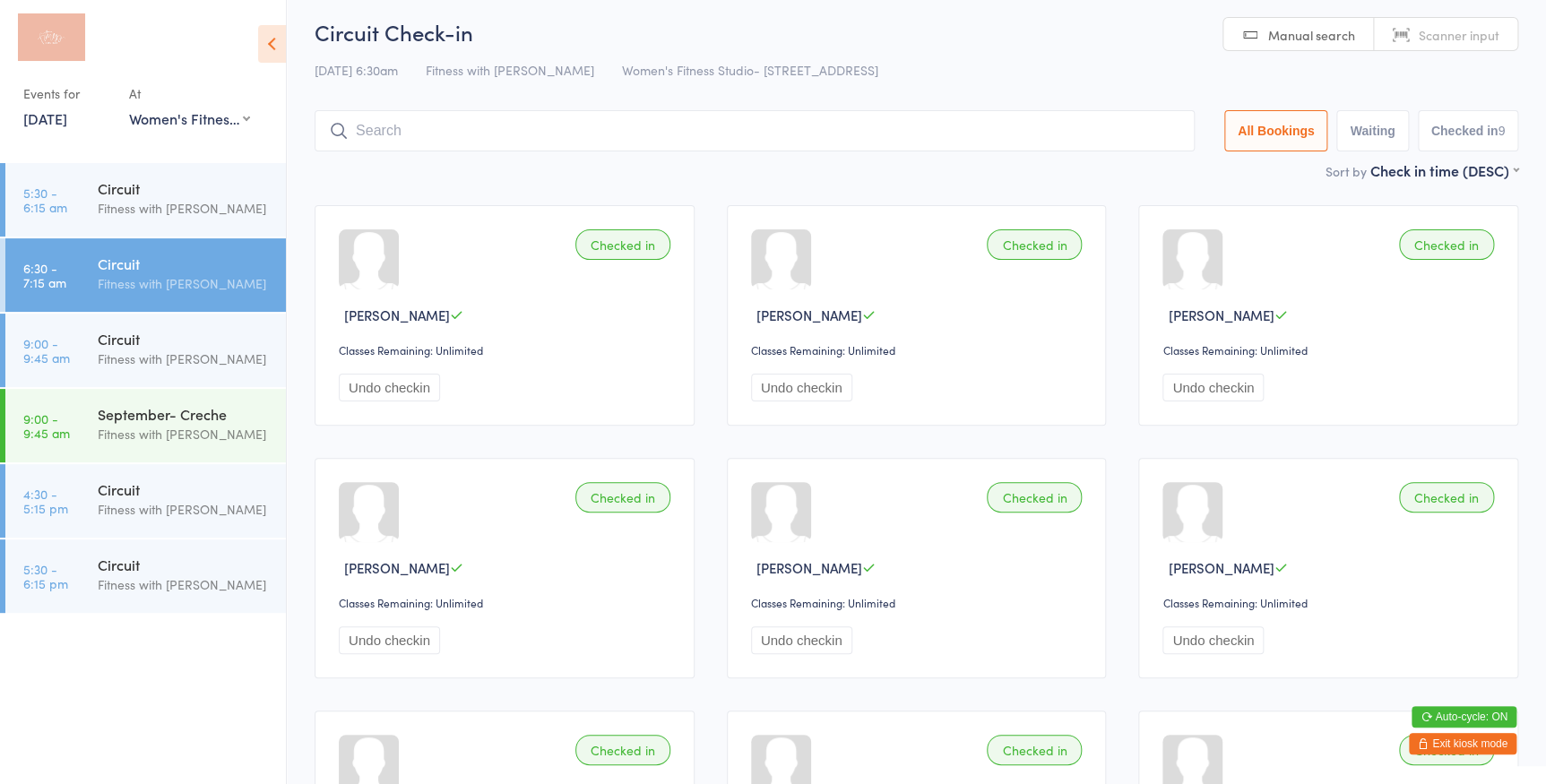
scroll to position [0, 0]
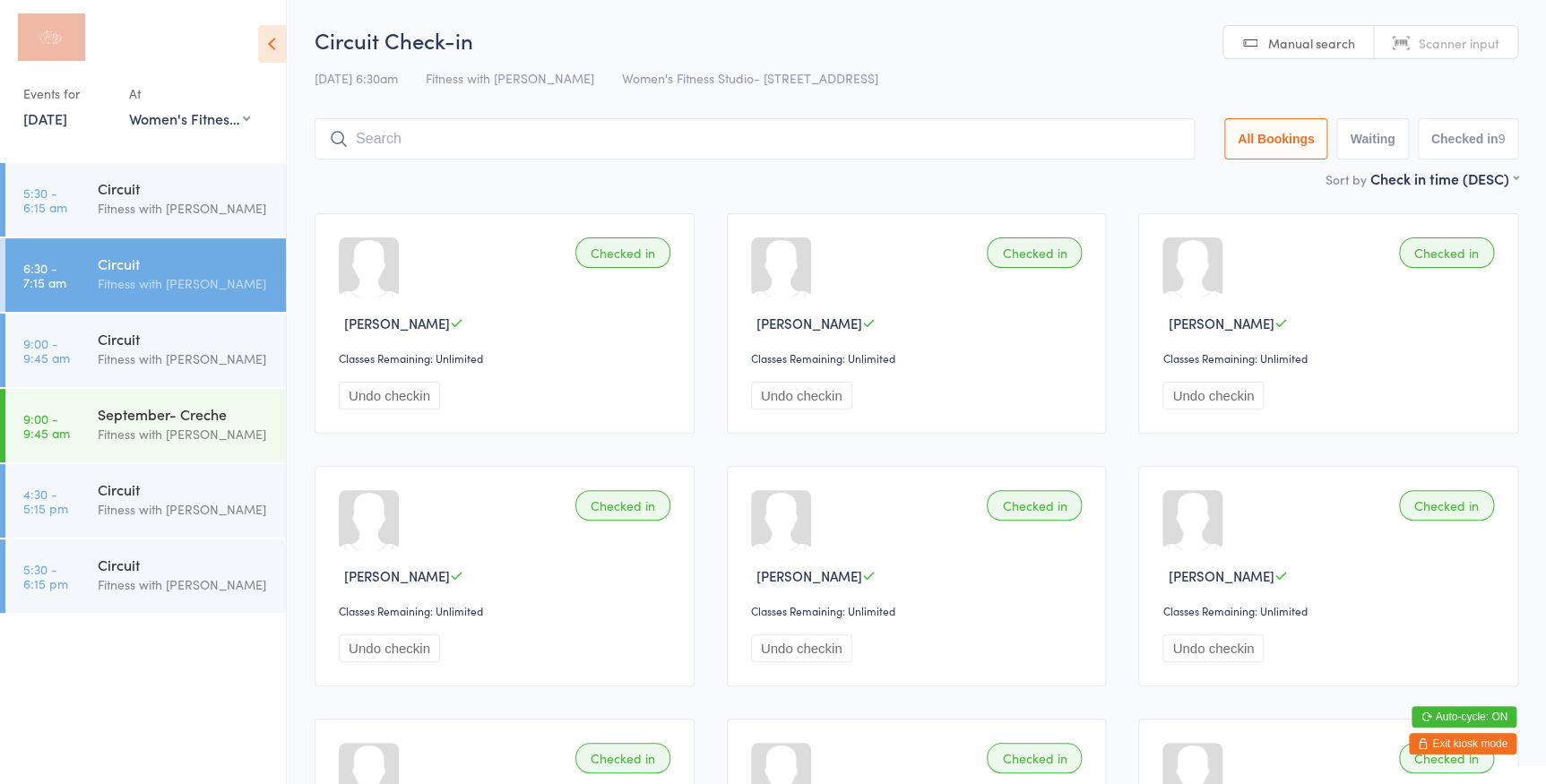
click at [1438, 41] on span "Scanner input" at bounding box center [1459, 43] width 81 height 18
type input "2538"
type input "2038"
